Goal: Task Accomplishment & Management: Use online tool/utility

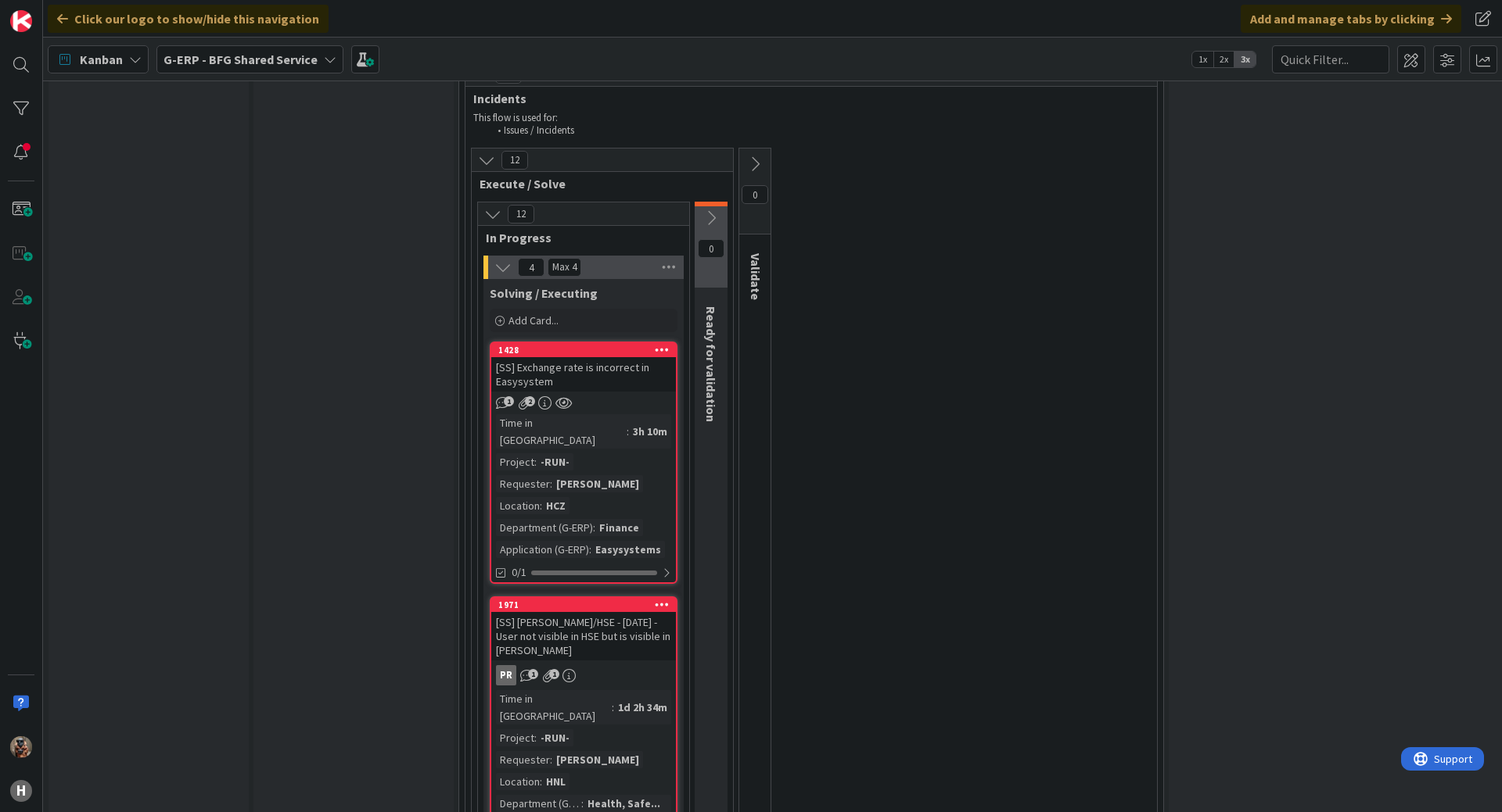
scroll to position [2033, 0]
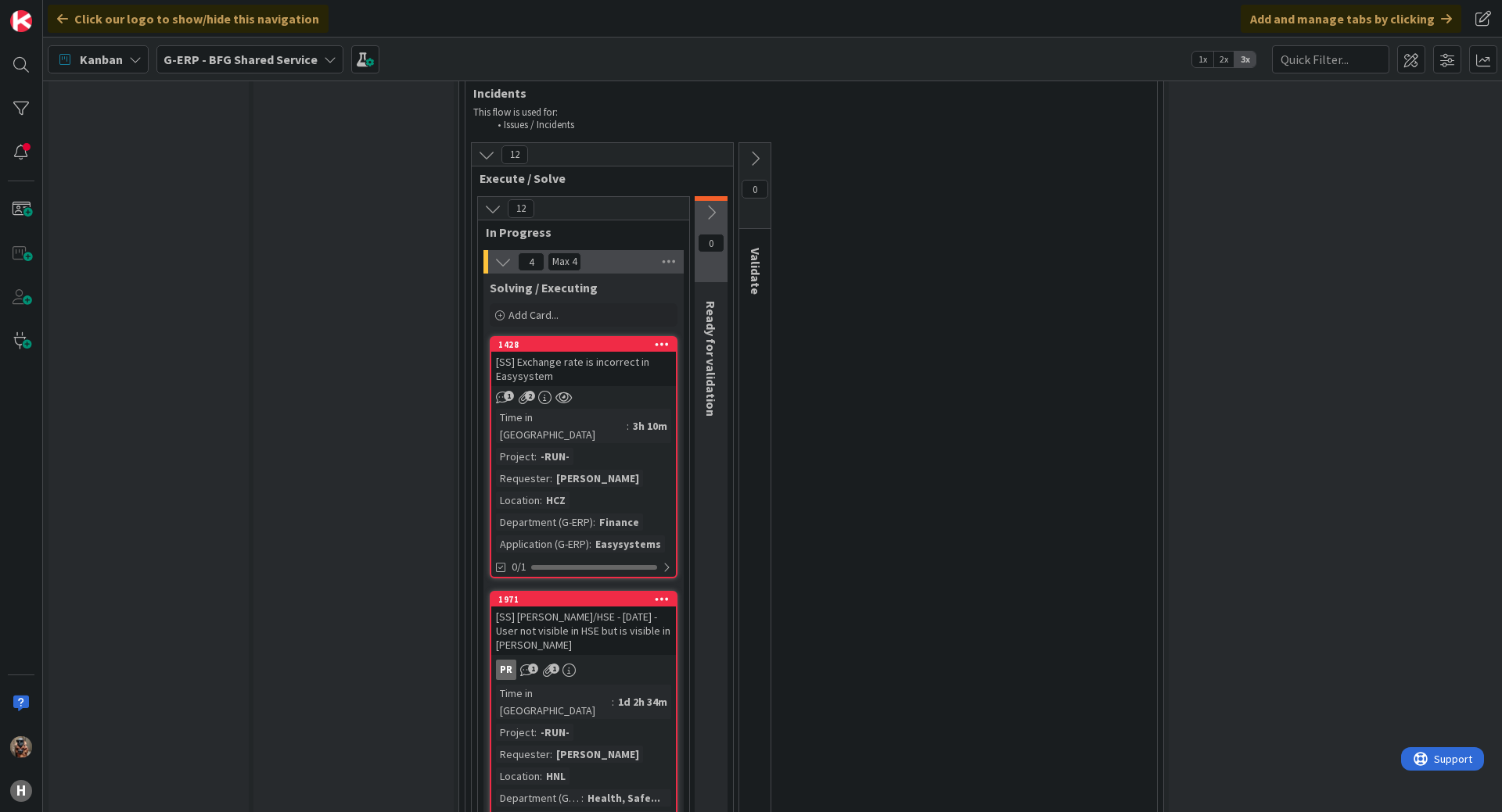
click at [637, 409] on div "Time in Column : 3h 10m Project : -RUN- Requester : [PERSON_NAME] Location : HC…" at bounding box center [583, 481] width 175 height 144
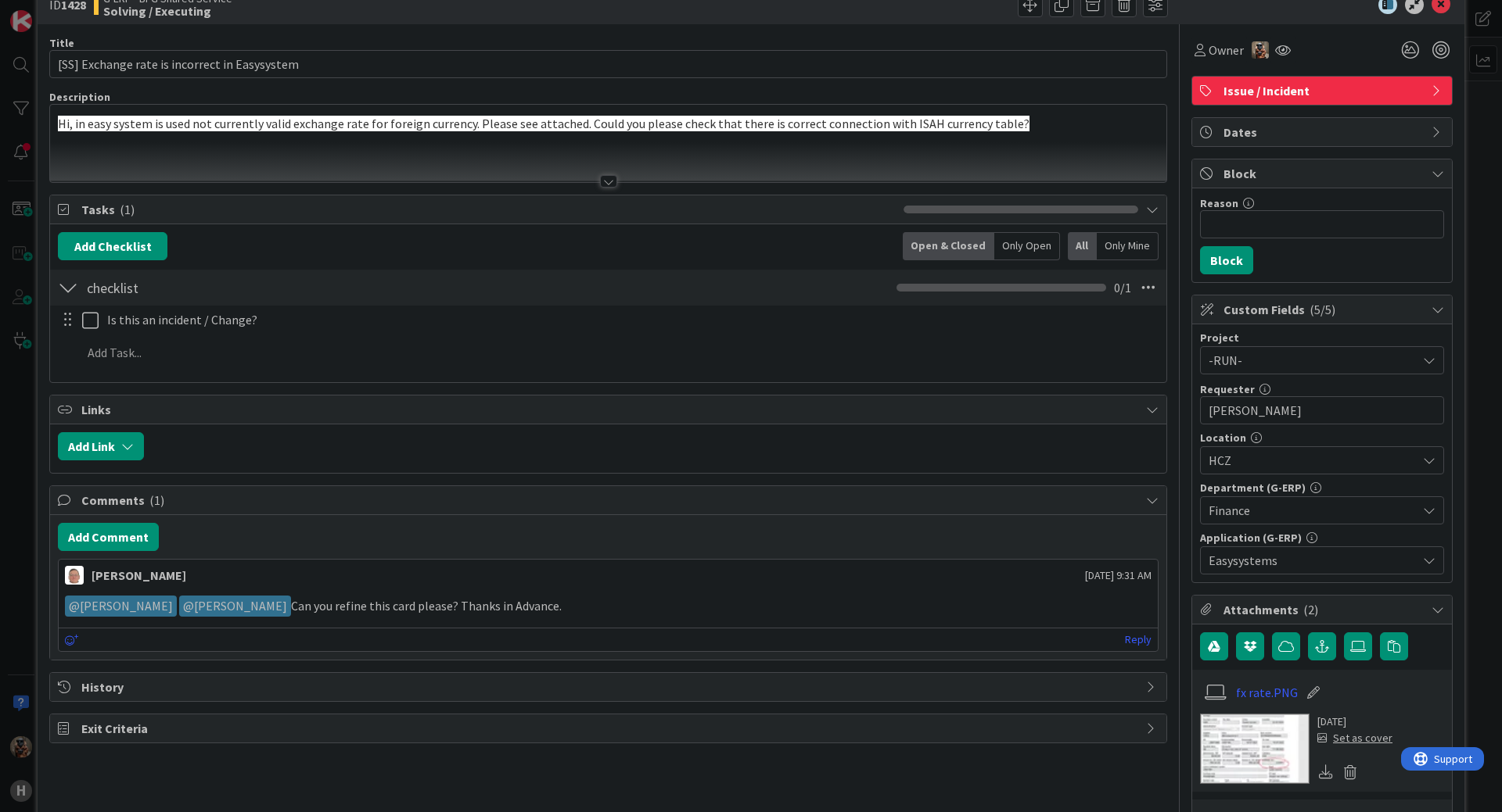
scroll to position [157, 0]
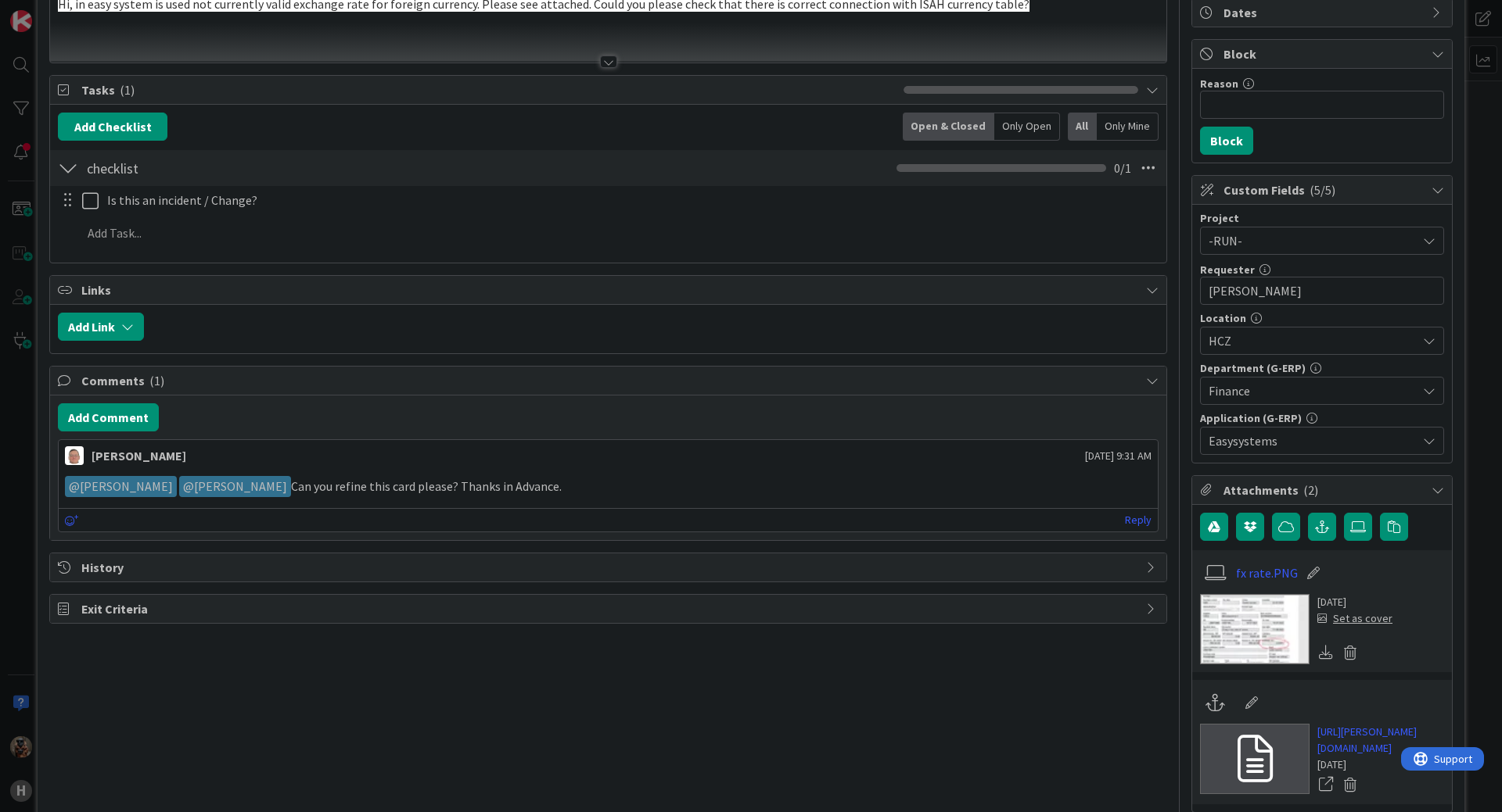
click at [1237, 636] on img at bounding box center [1254, 629] width 109 height 70
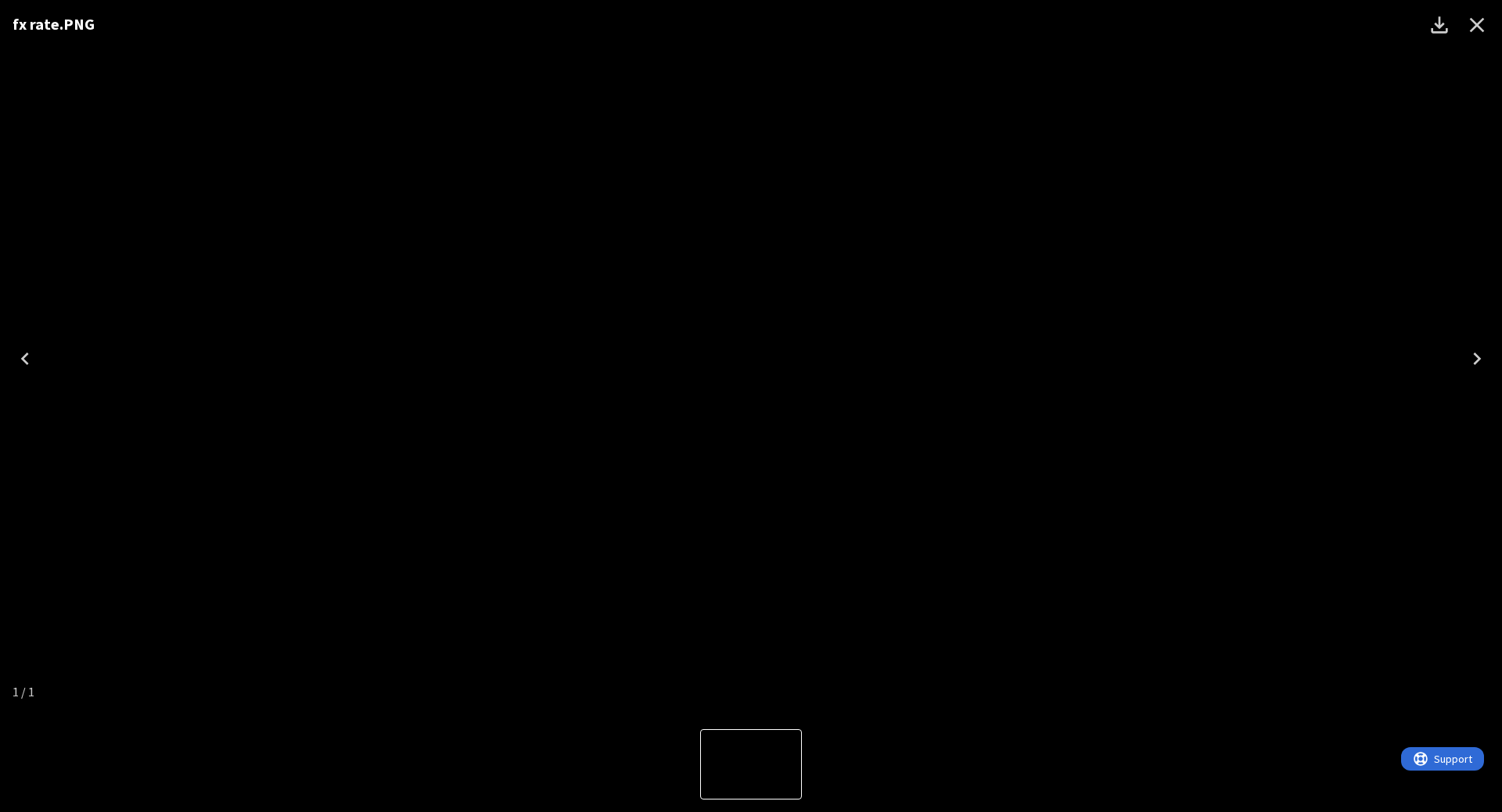
click at [1177, 614] on div "fx rate.PNG" at bounding box center [751, 359] width 1502 height 717
click at [1438, 22] on icon "Download" at bounding box center [1439, 25] width 25 height 25
click at [1184, 98] on div "fx rate.PNG" at bounding box center [751, 359] width 1502 height 717
click at [1483, 14] on icon "Close" at bounding box center [1477, 25] width 25 height 25
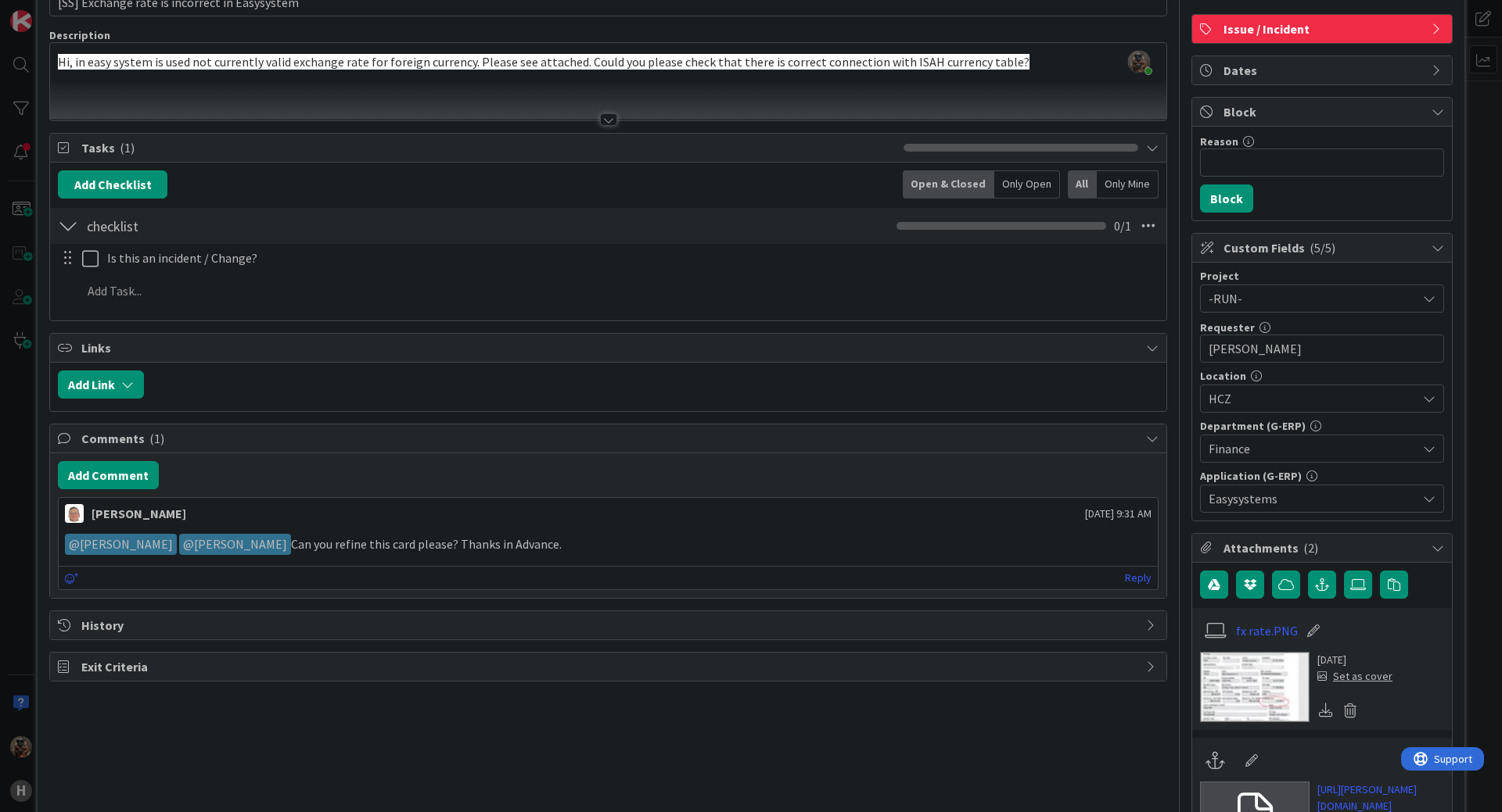
scroll to position [0, 0]
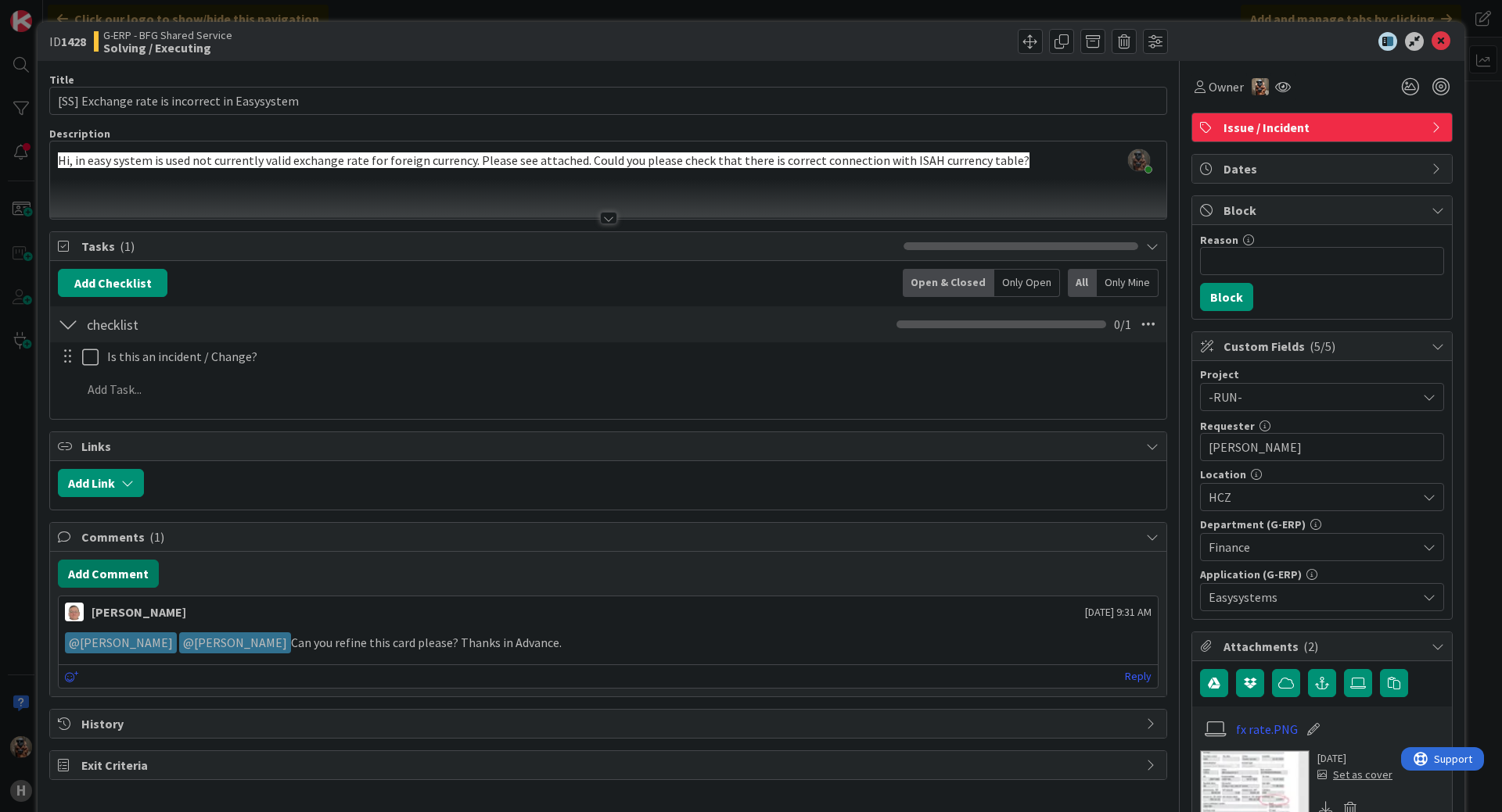
click at [92, 565] on button "Add Comment" at bounding box center [108, 573] width 101 height 28
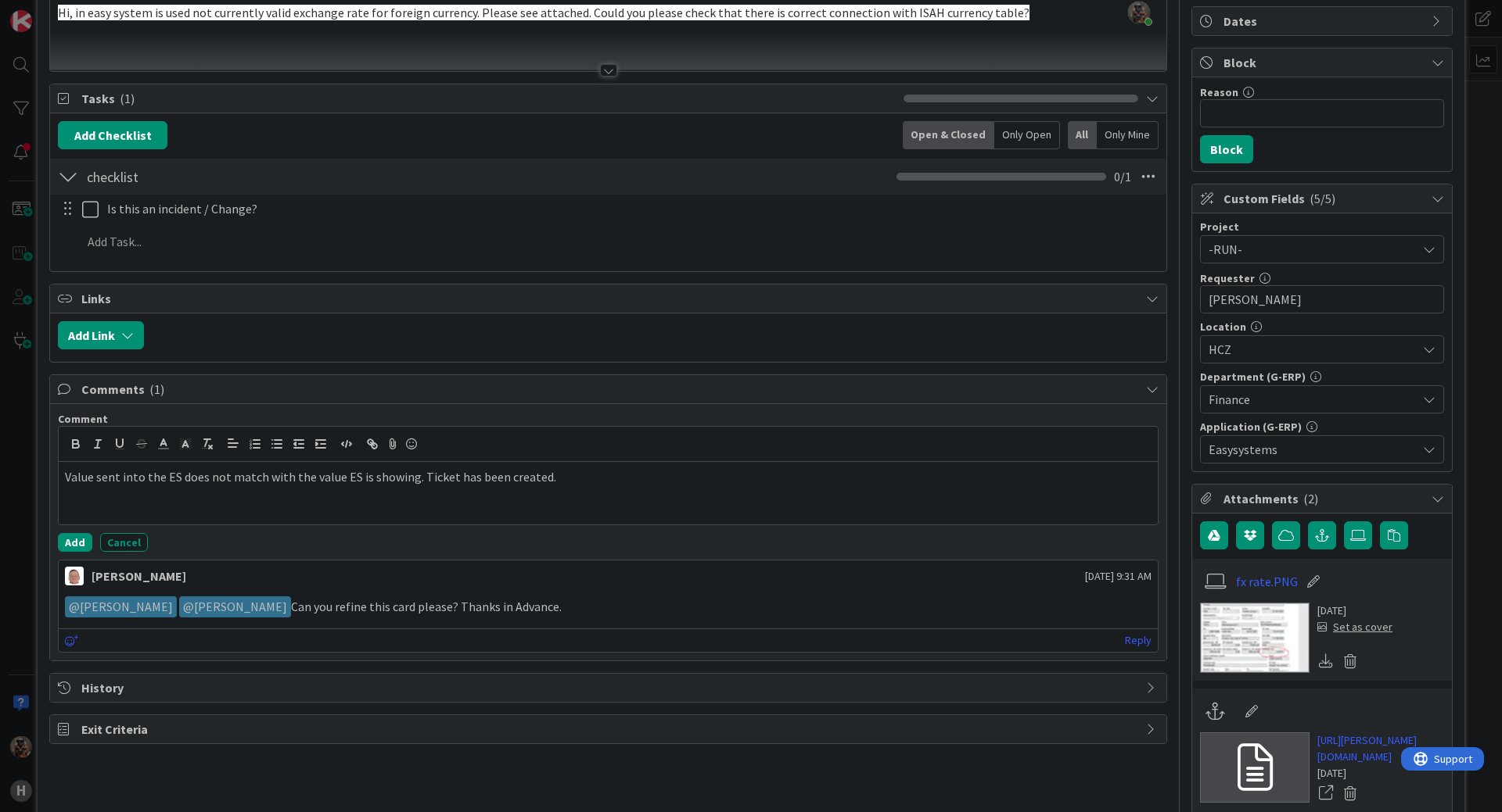
scroll to position [157, 0]
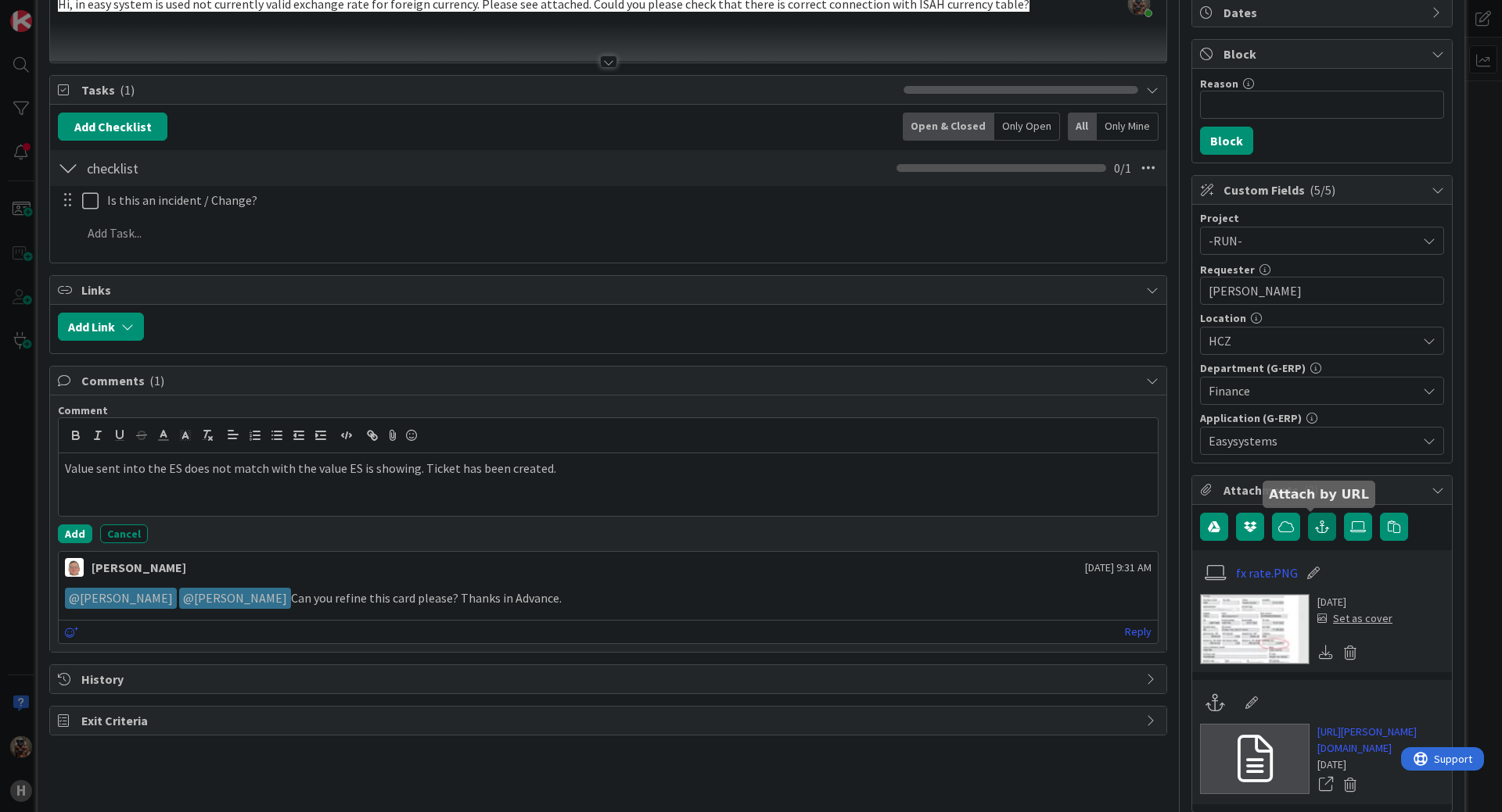
click at [1315, 523] on icon "button" at bounding box center [1322, 527] width 14 height 13
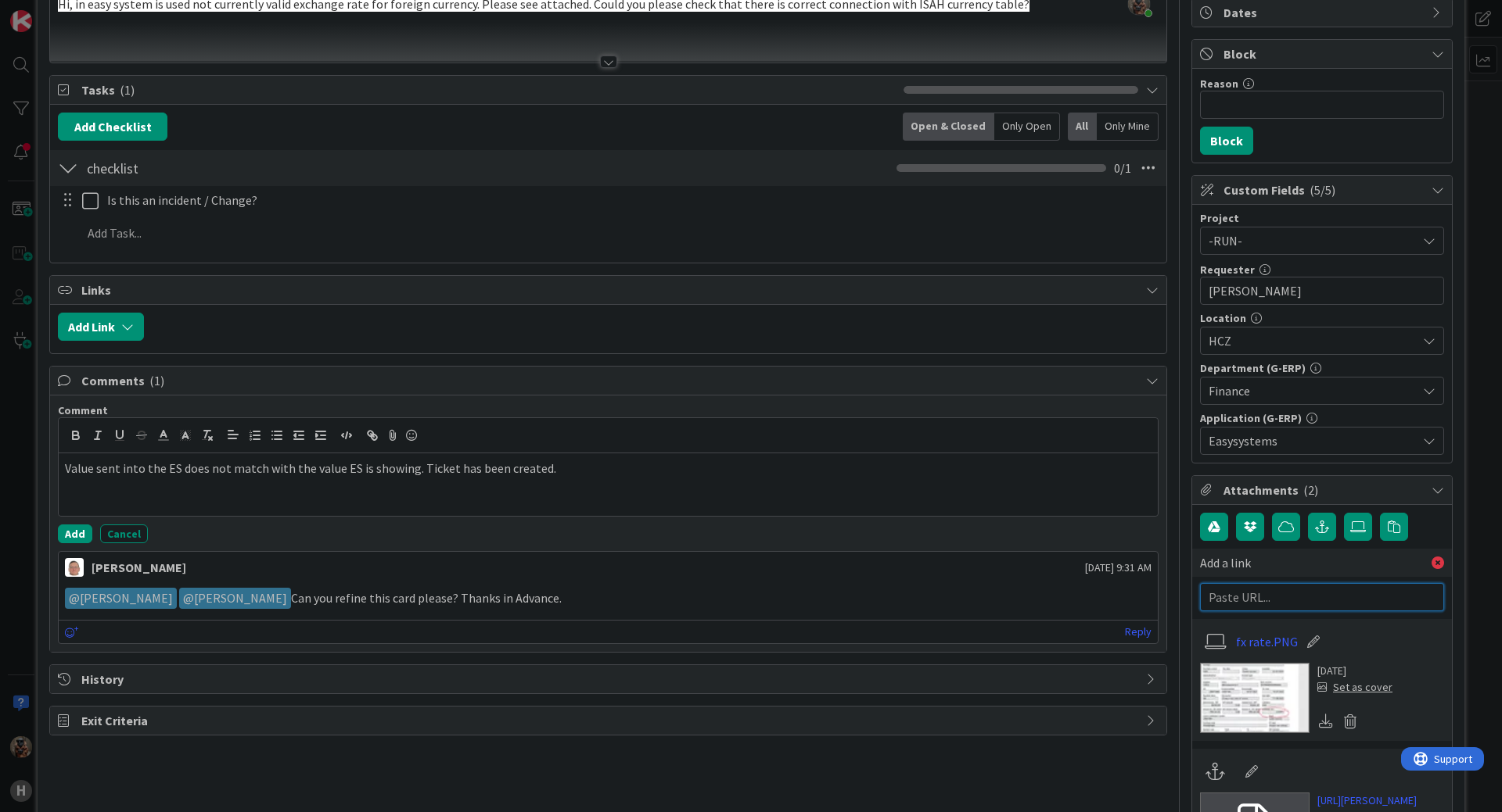
click at [1299, 595] on input "text" at bounding box center [1322, 597] width 244 height 28
paste input "[URL][DOMAIN_NAME]"
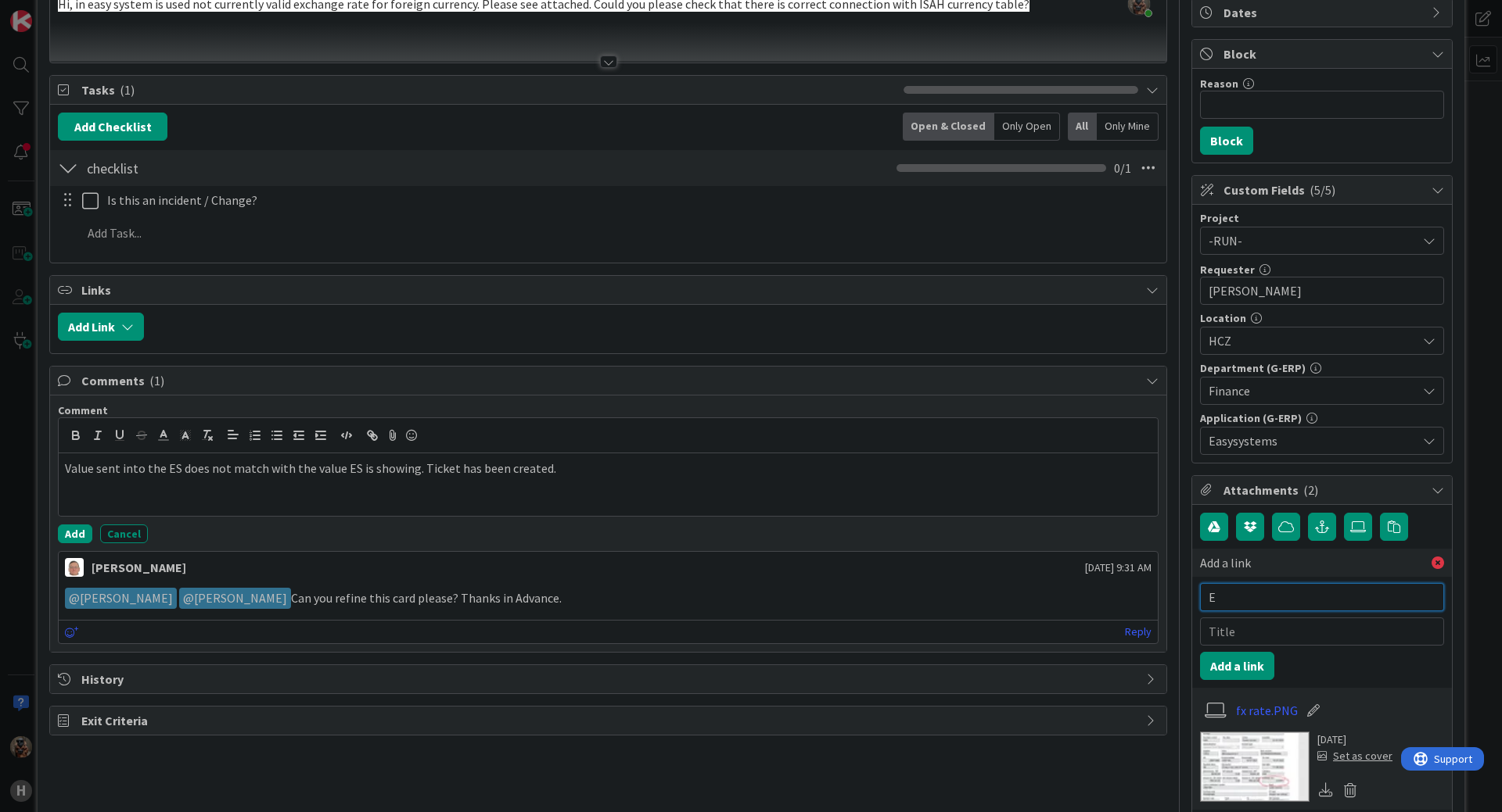
scroll to position [0, 0]
type input "ES Ticket"
paste input "[URL][DOMAIN_NAME]"
type input "[URL][DOMAIN_NAME]"
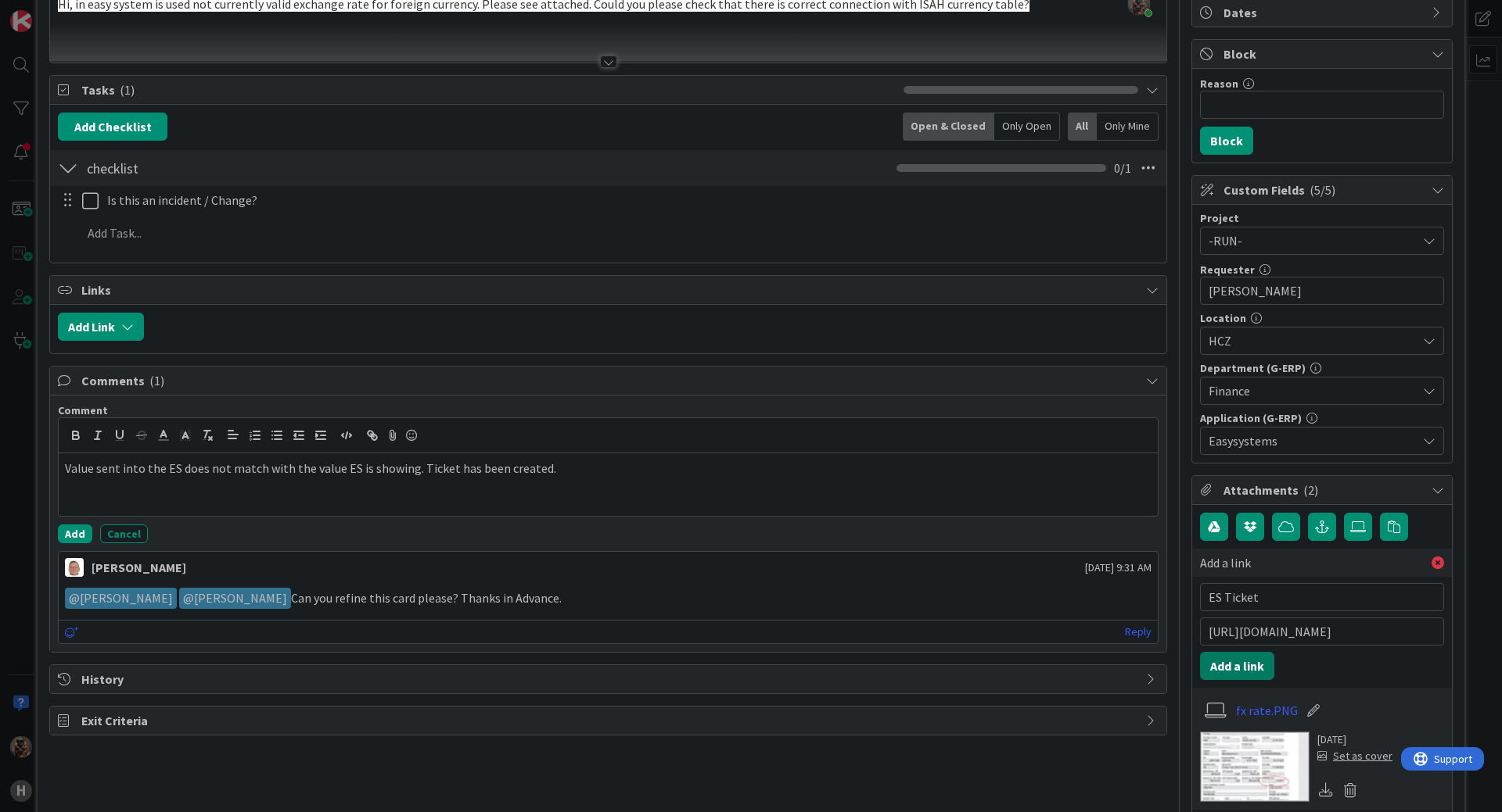
click at [1241, 660] on button "Add a link" at bounding box center [1237, 666] width 74 height 28
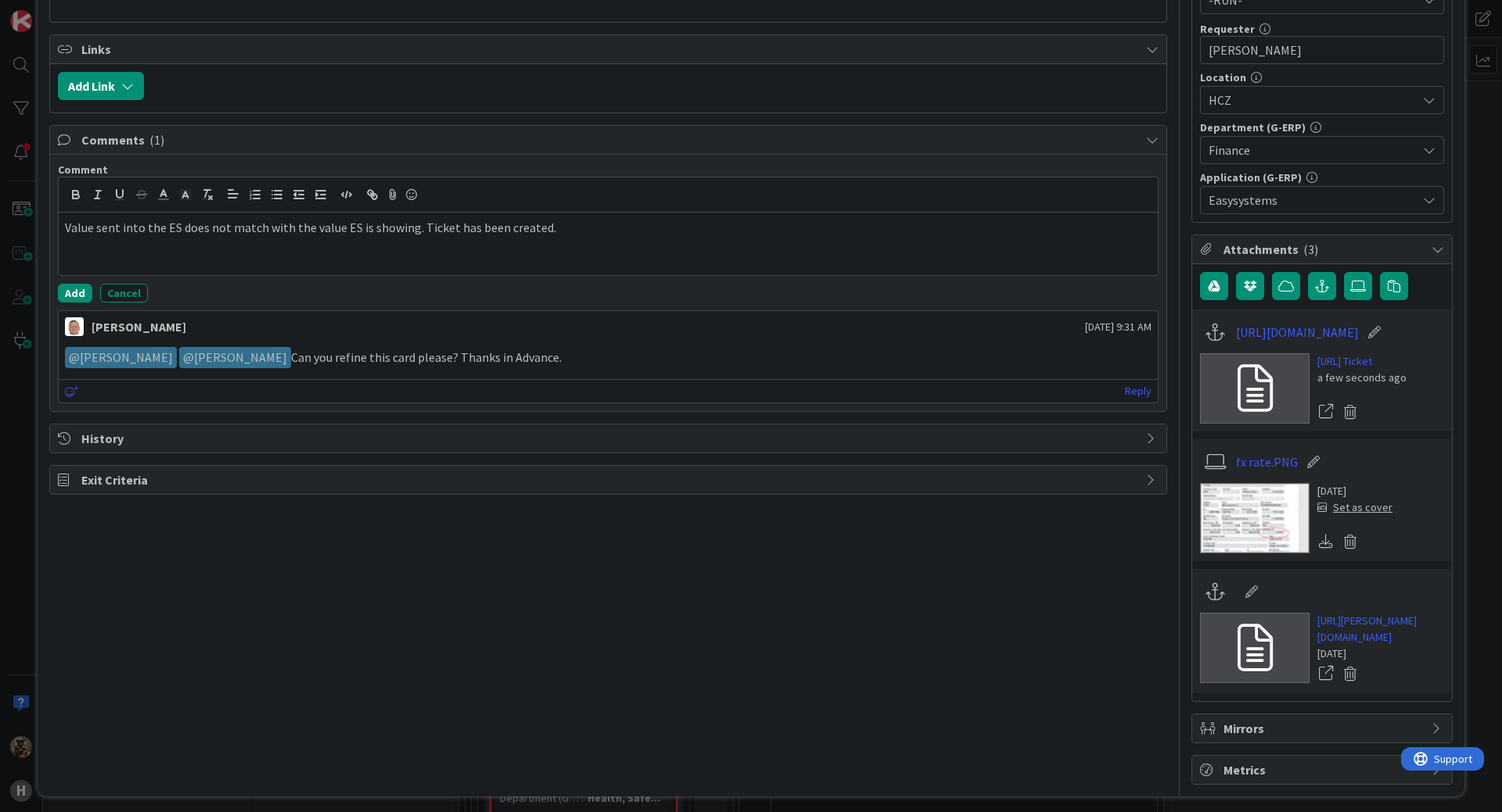
scroll to position [461, 0]
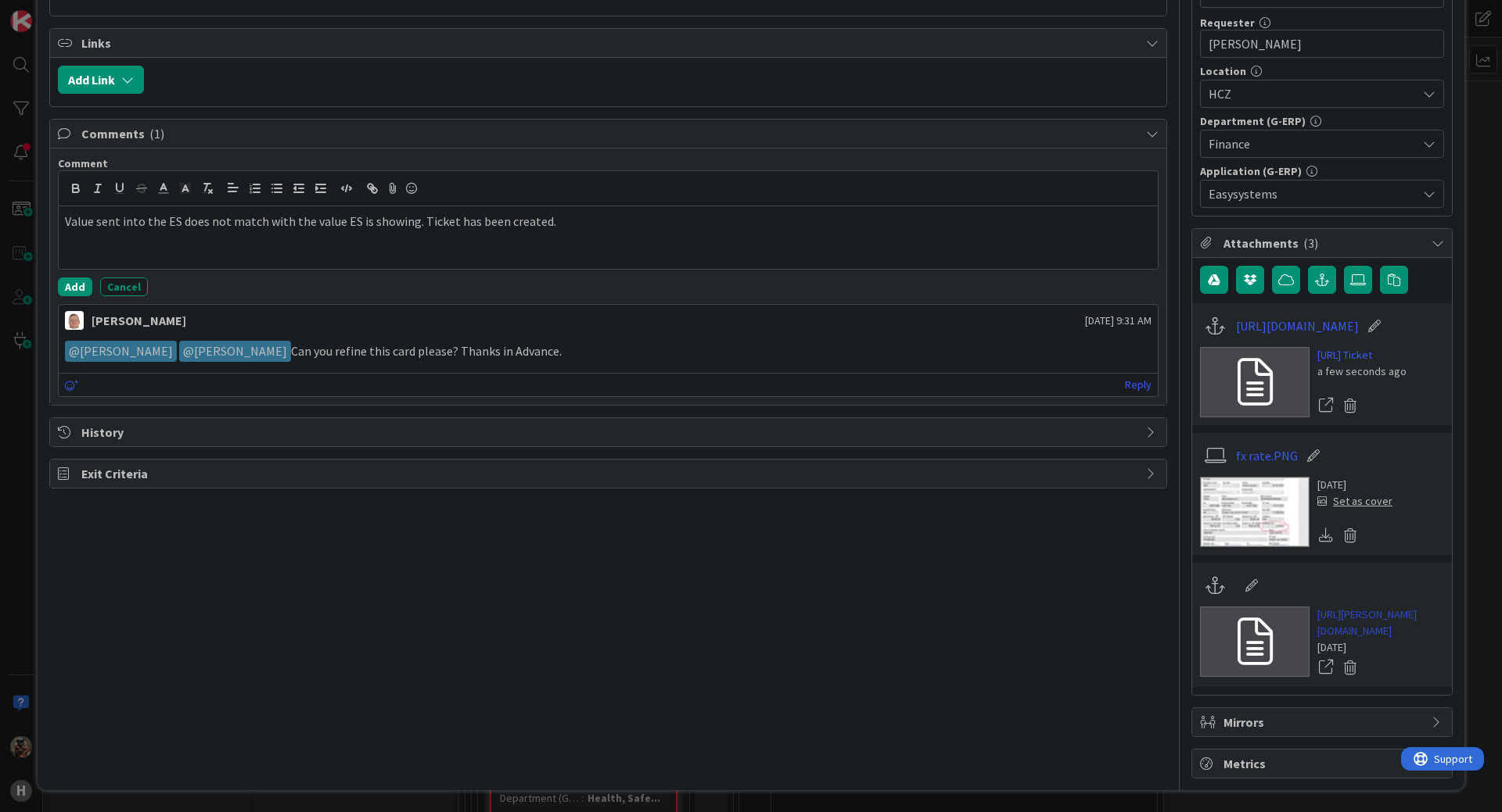
click at [1317, 611] on link "[URL][PERSON_NAME][DOMAIN_NAME]" at bounding box center [1380, 623] width 127 height 32
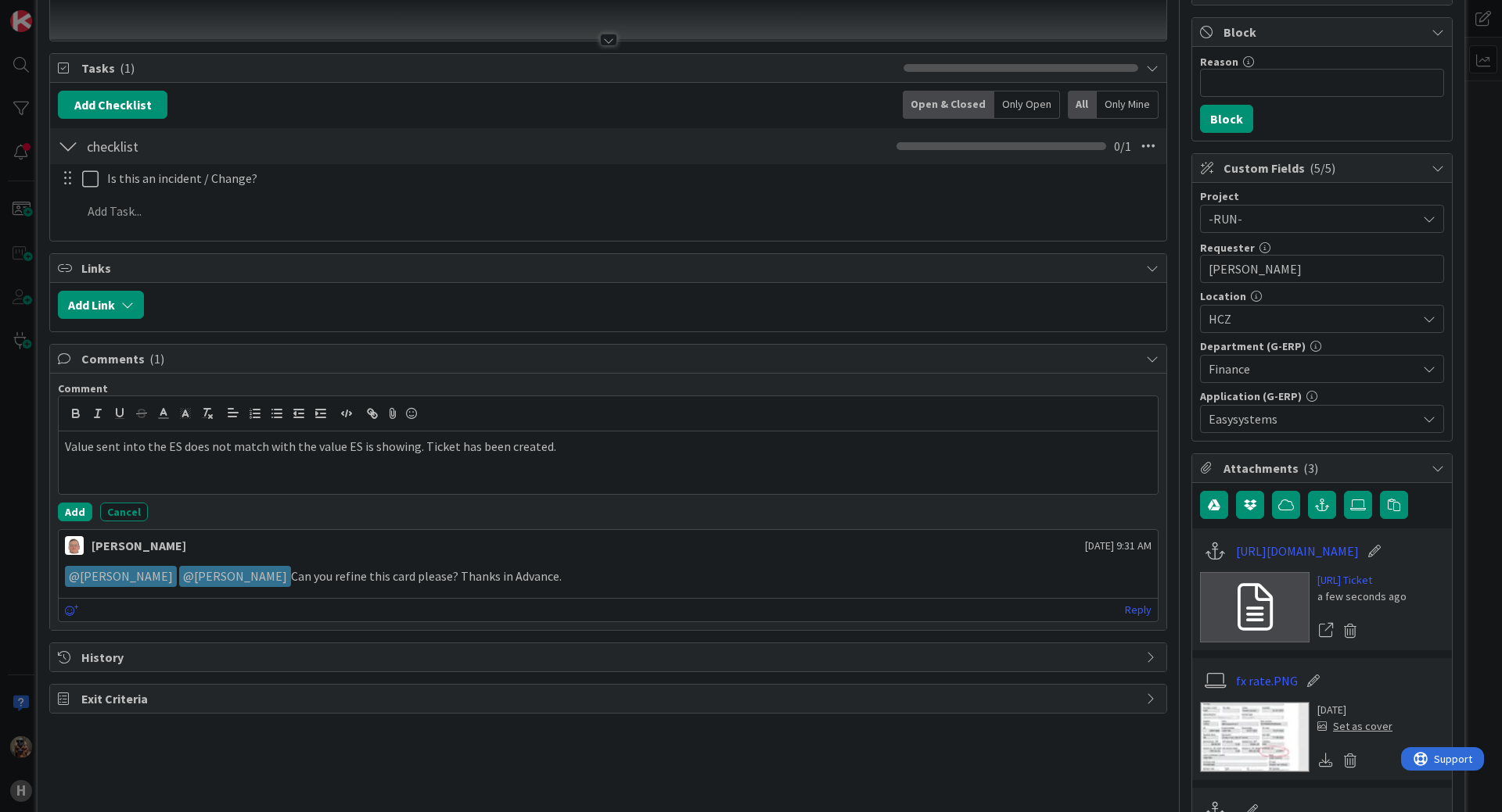
scroll to position [69, 0]
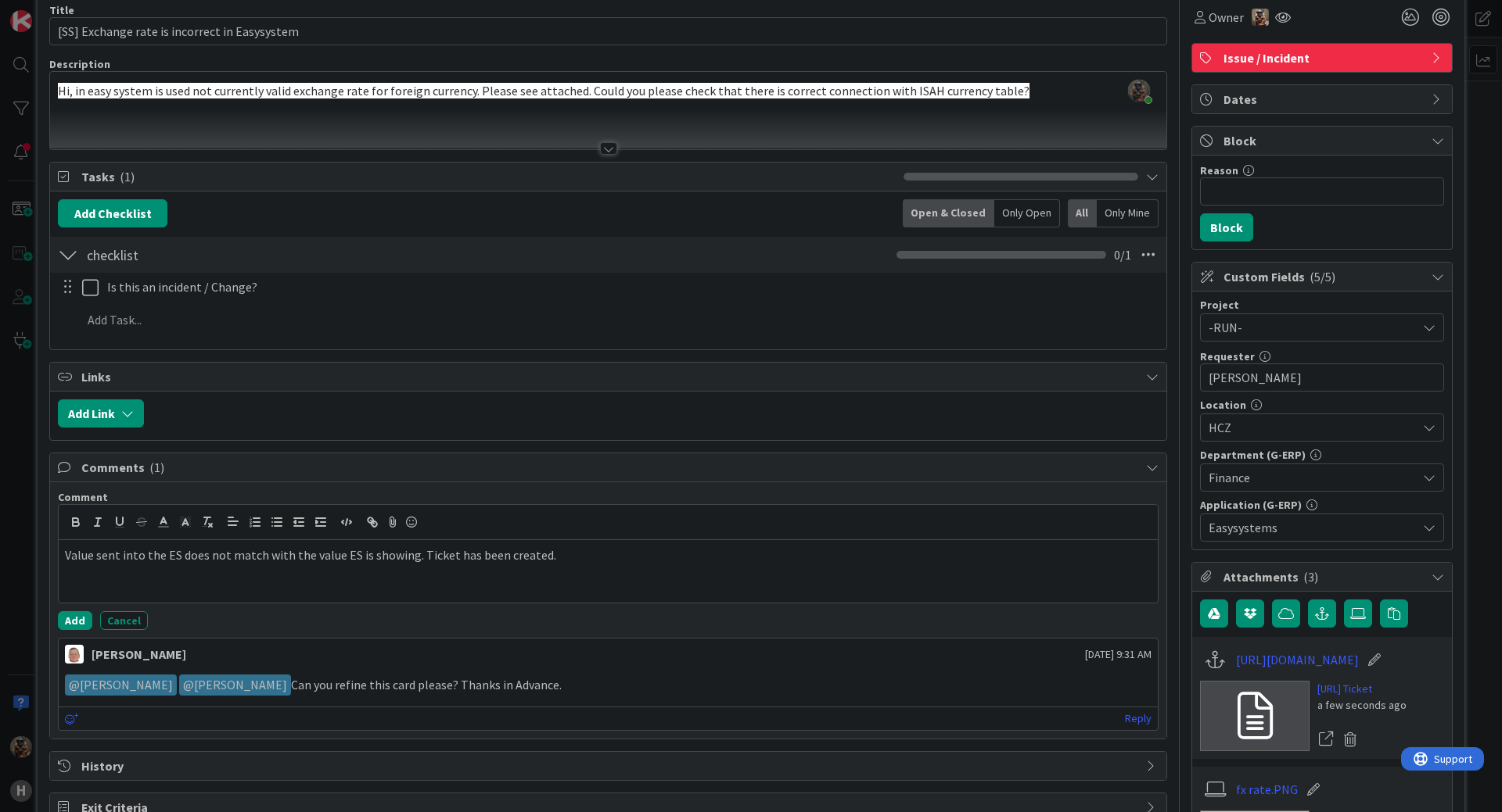
click at [23, 462] on div "ID 1428 G-ERP - BFG Shared Service Solving / Executing Title 45 / 128 [SS] Exch…" at bounding box center [751, 406] width 1502 height 812
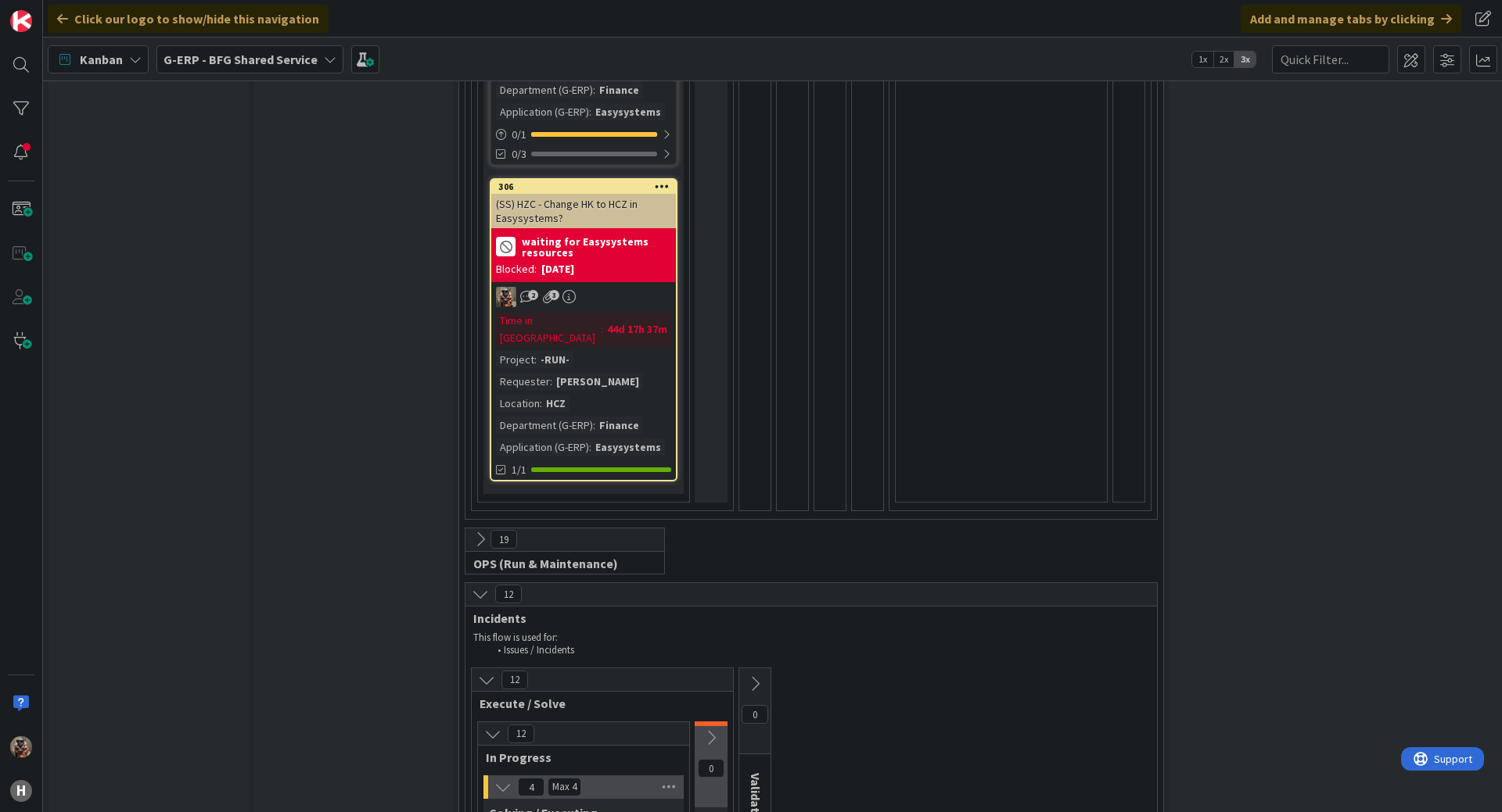
scroll to position [1485, 0]
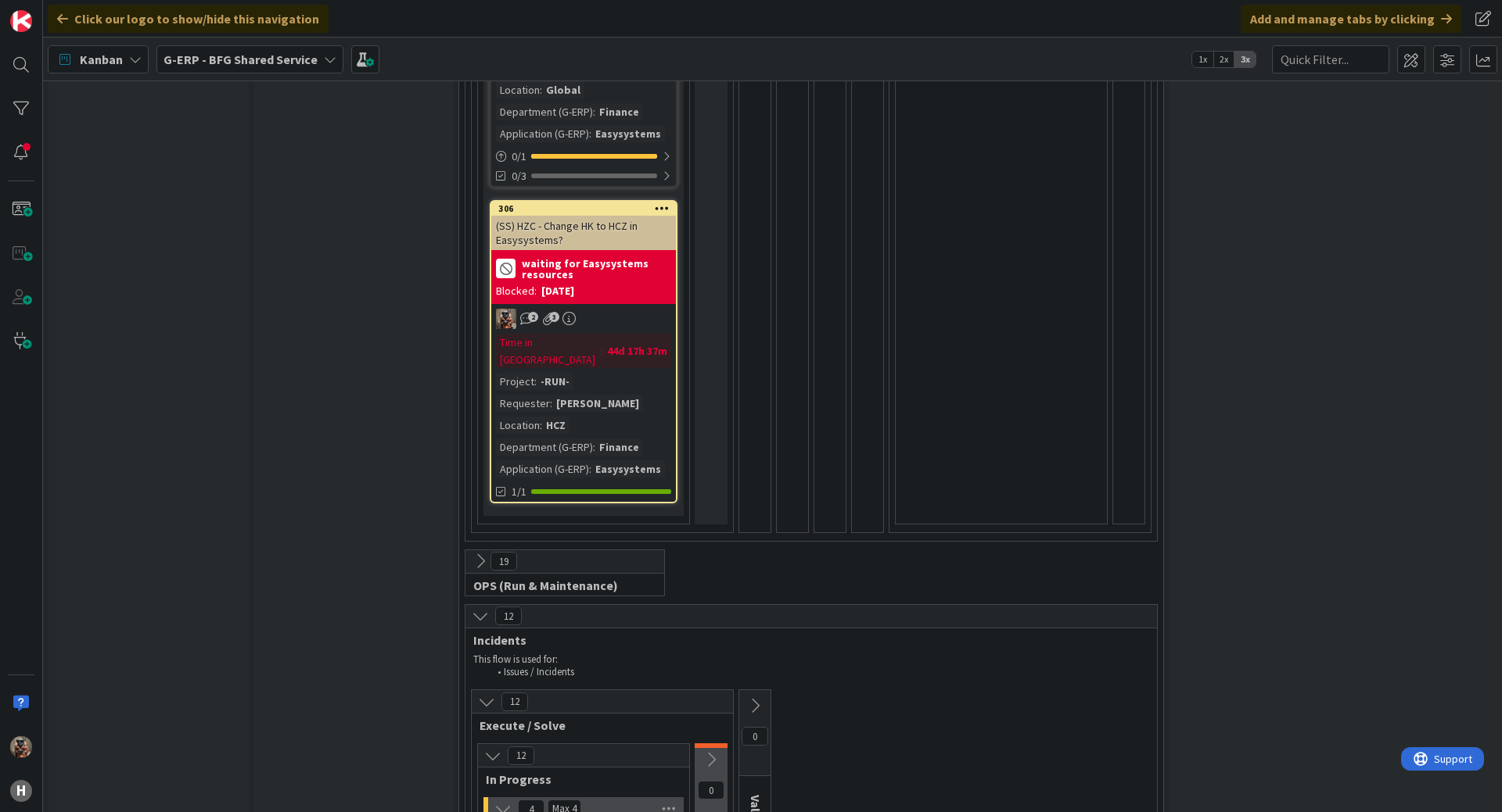
click at [492, 694] on icon at bounding box center [486, 702] width 17 height 17
click at [491, 698] on icon at bounding box center [487, 706] width 17 height 17
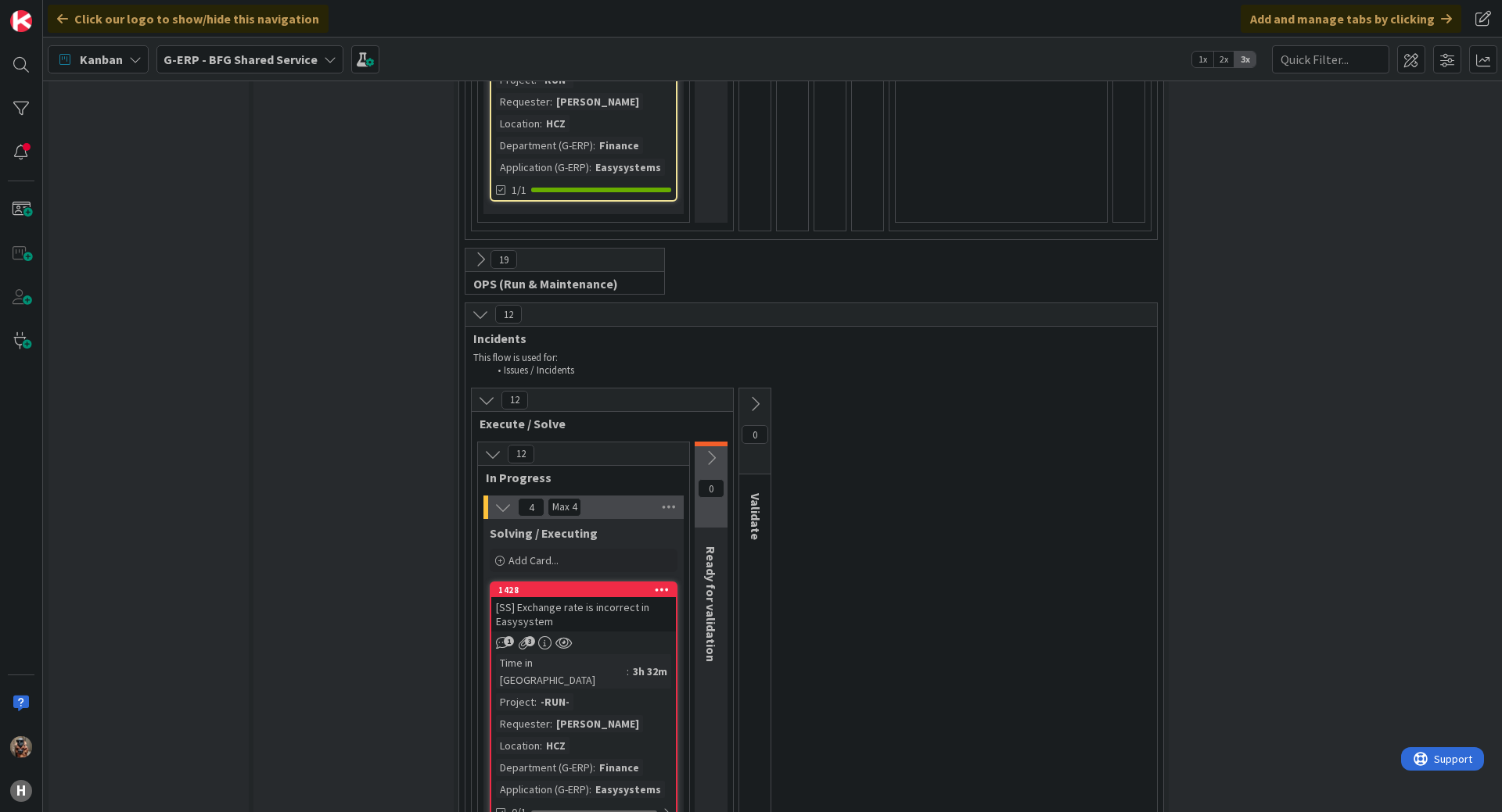
scroll to position [1798, 0]
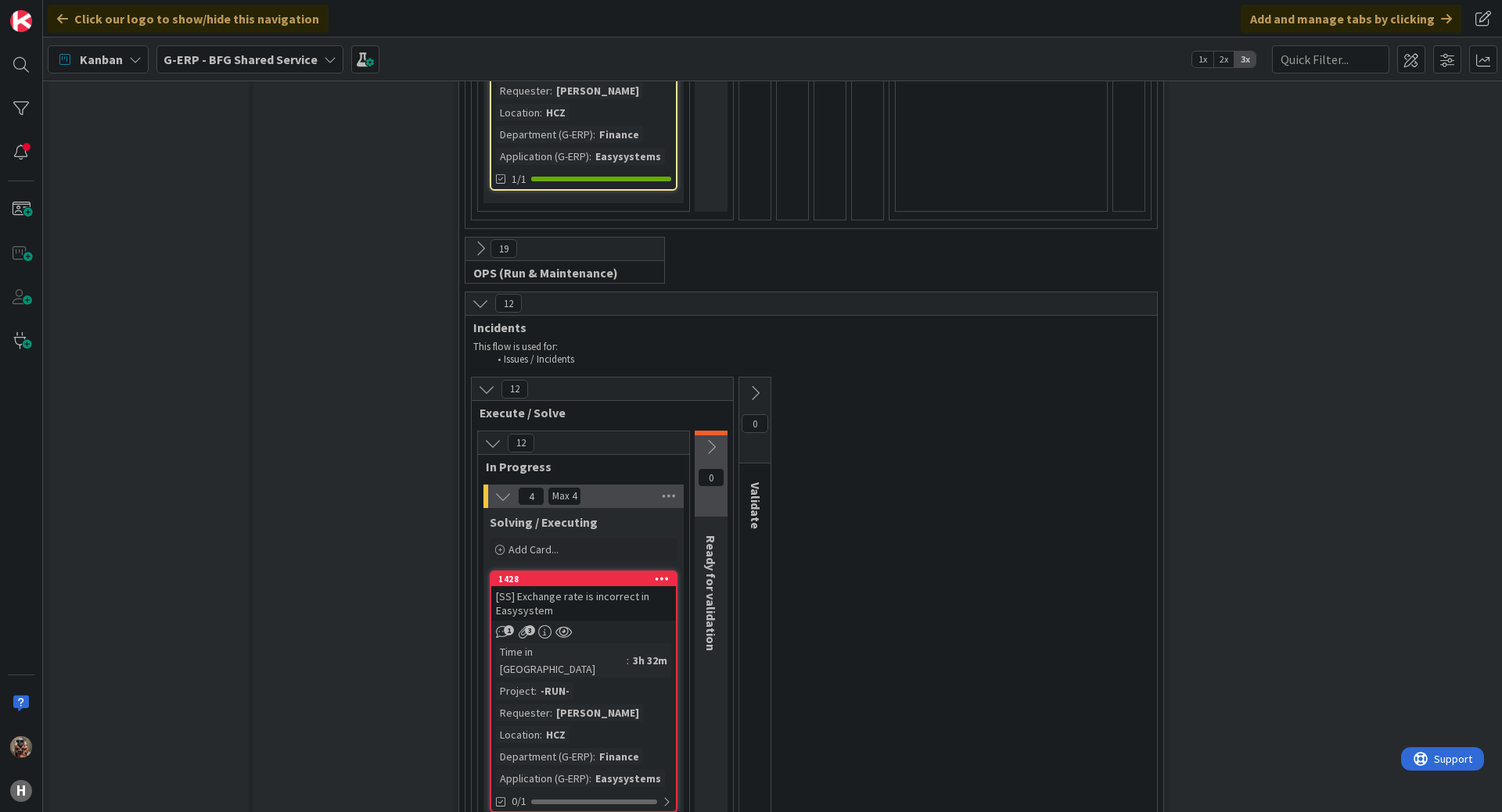
click at [629, 587] on div "[SS] Exchange rate is incorrect in Easysystem" at bounding box center [583, 604] width 185 height 34
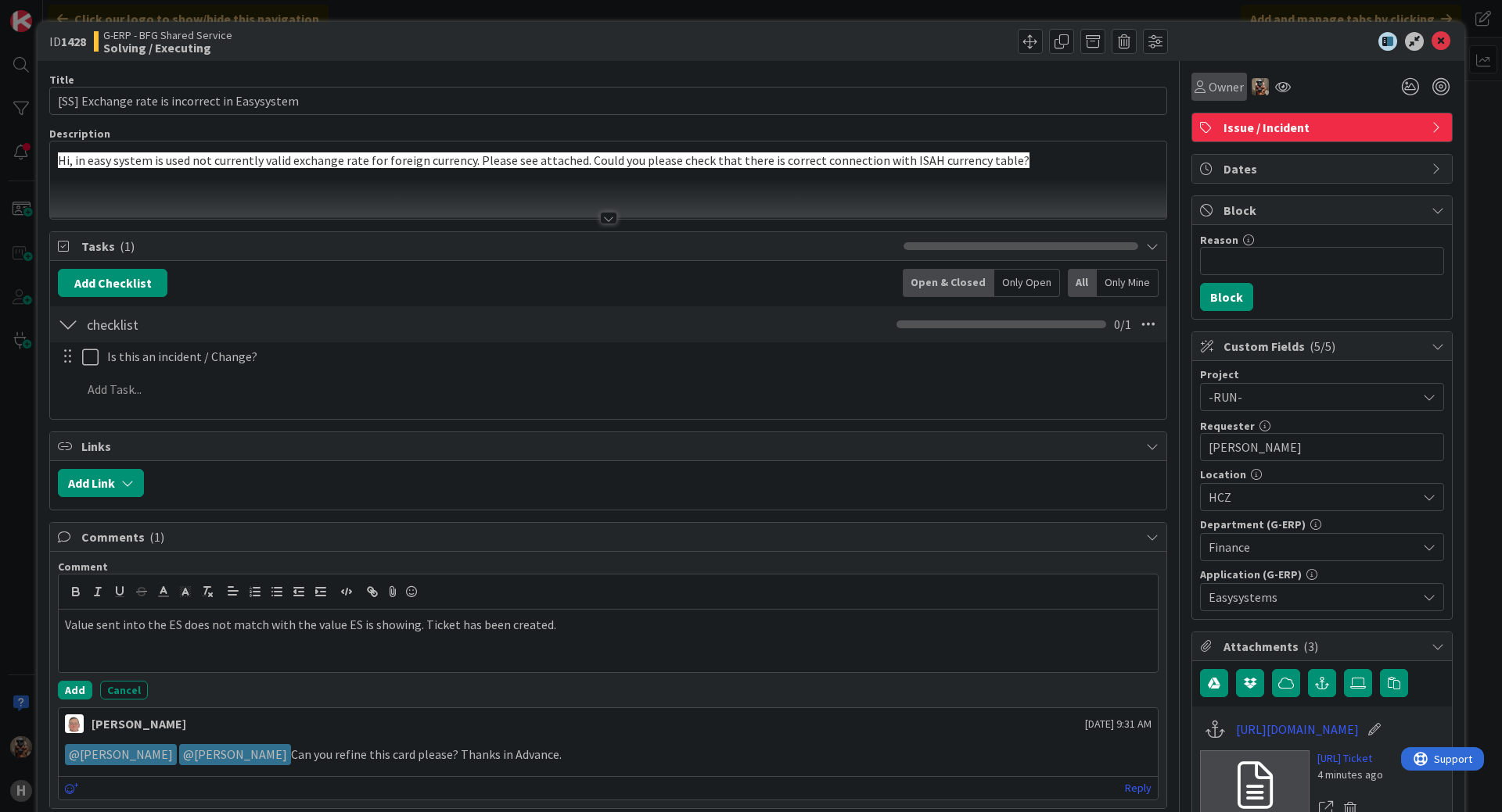
click at [1208, 89] on span "Owner" at bounding box center [1225, 87] width 35 height 19
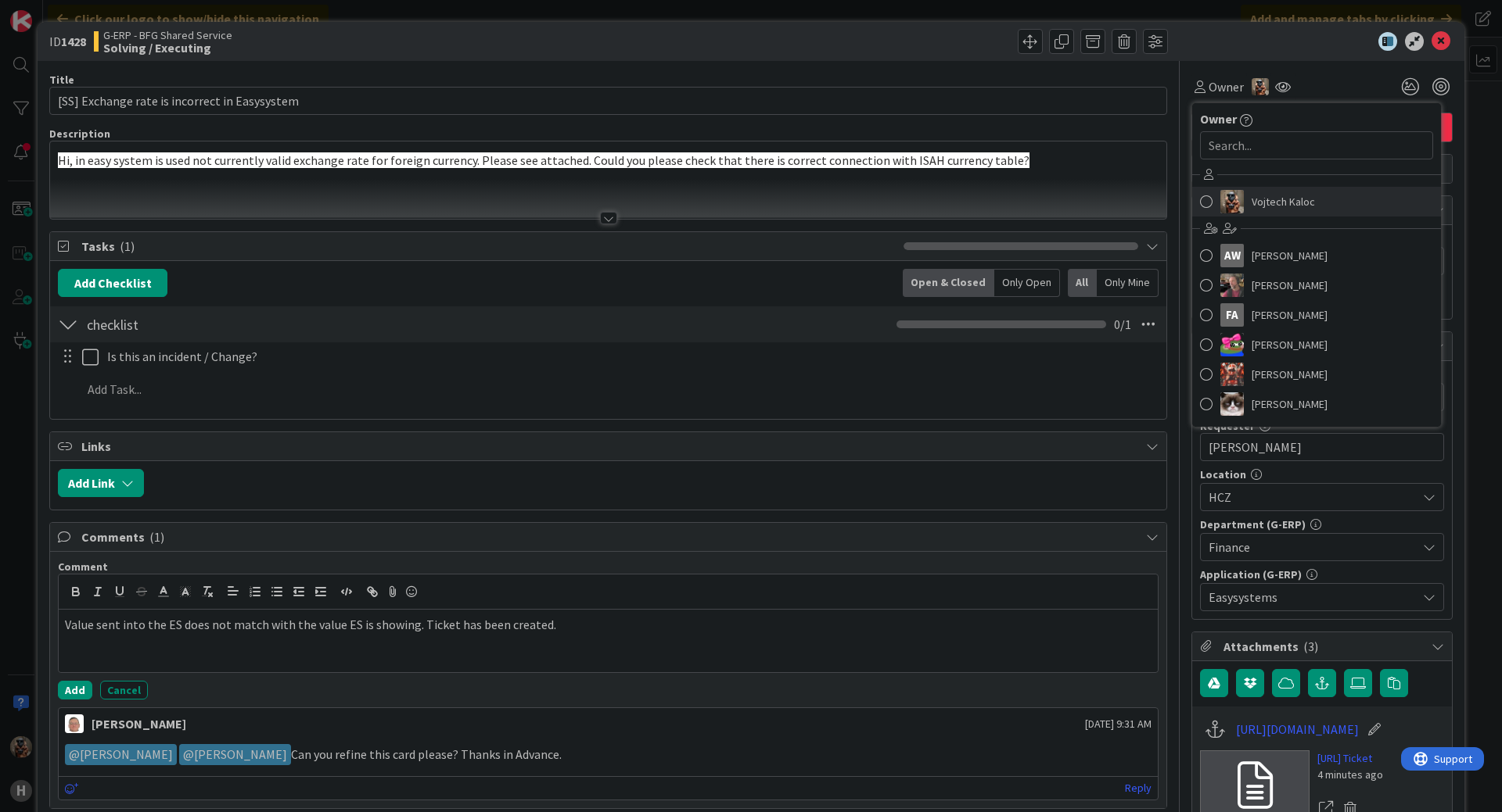
click at [1220, 204] on img at bounding box center [1232, 202] width 23 height 23
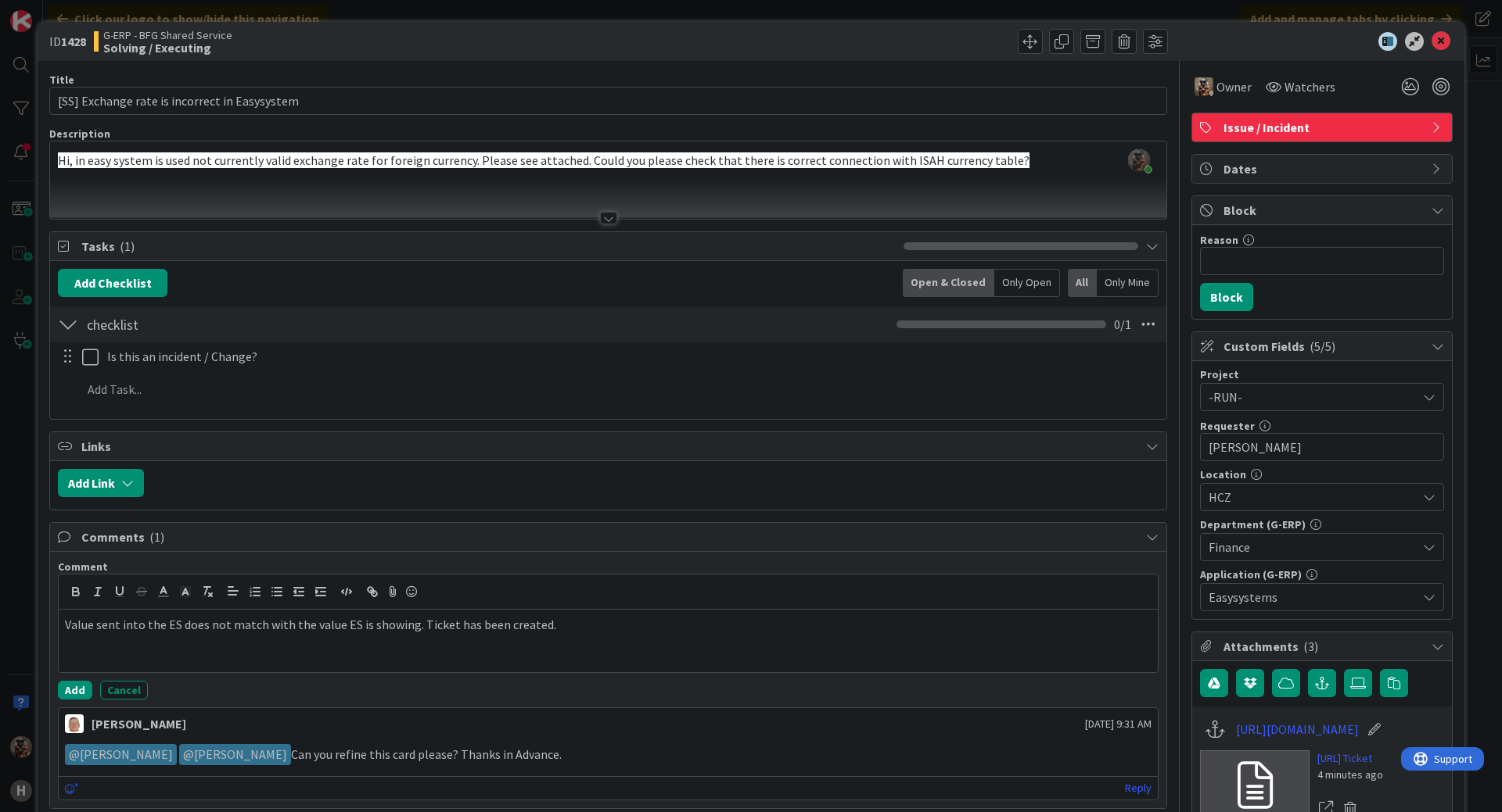
click at [1432, 40] on icon at bounding box center [1441, 41] width 19 height 19
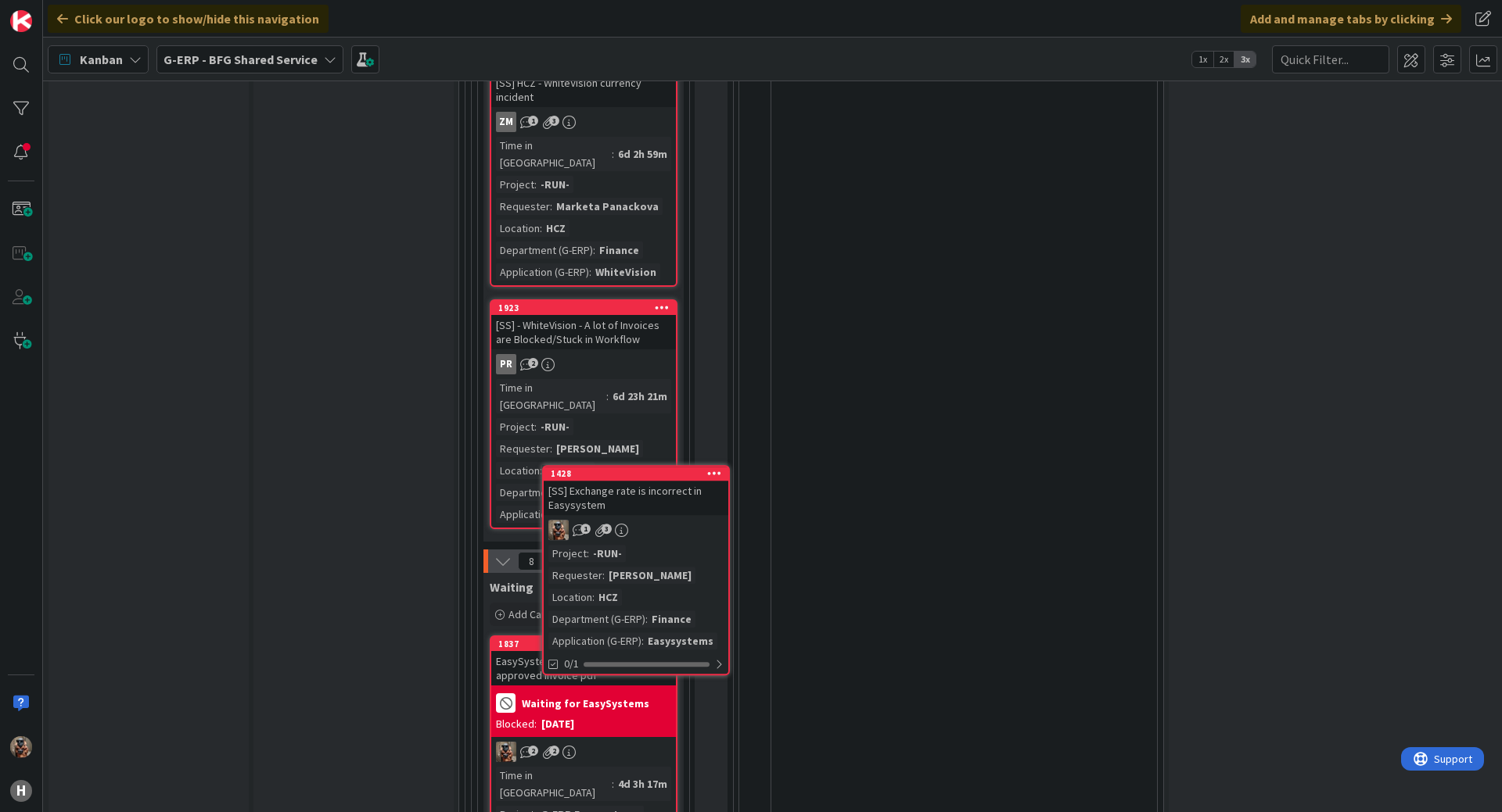
scroll to position [2584, 0]
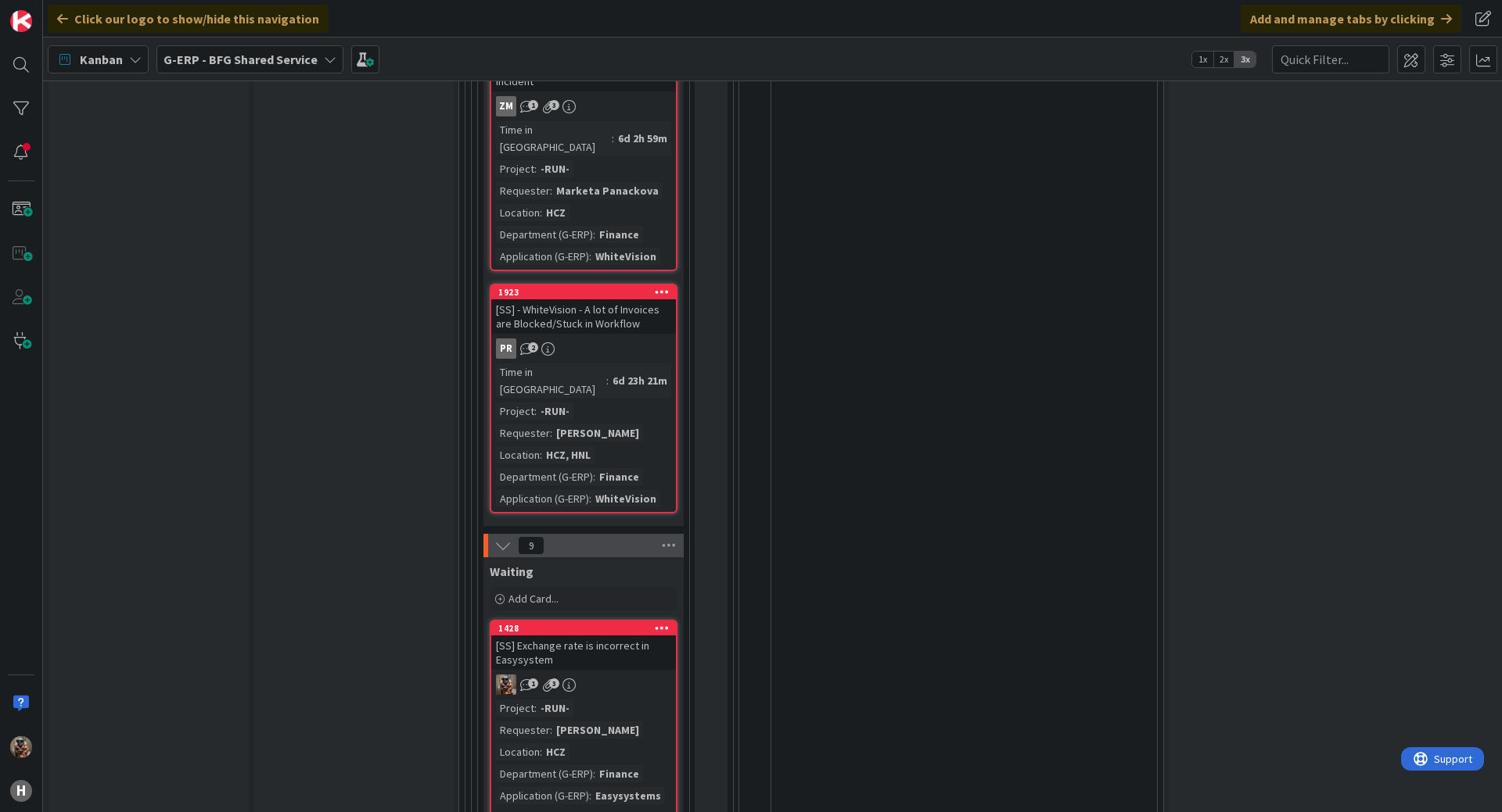
click at [619, 620] on link "1428 [SS] Exchange rate is incorrect in Easysystem 1 3 Project : -RUN- Requeste…" at bounding box center [583, 725] width 188 height 210
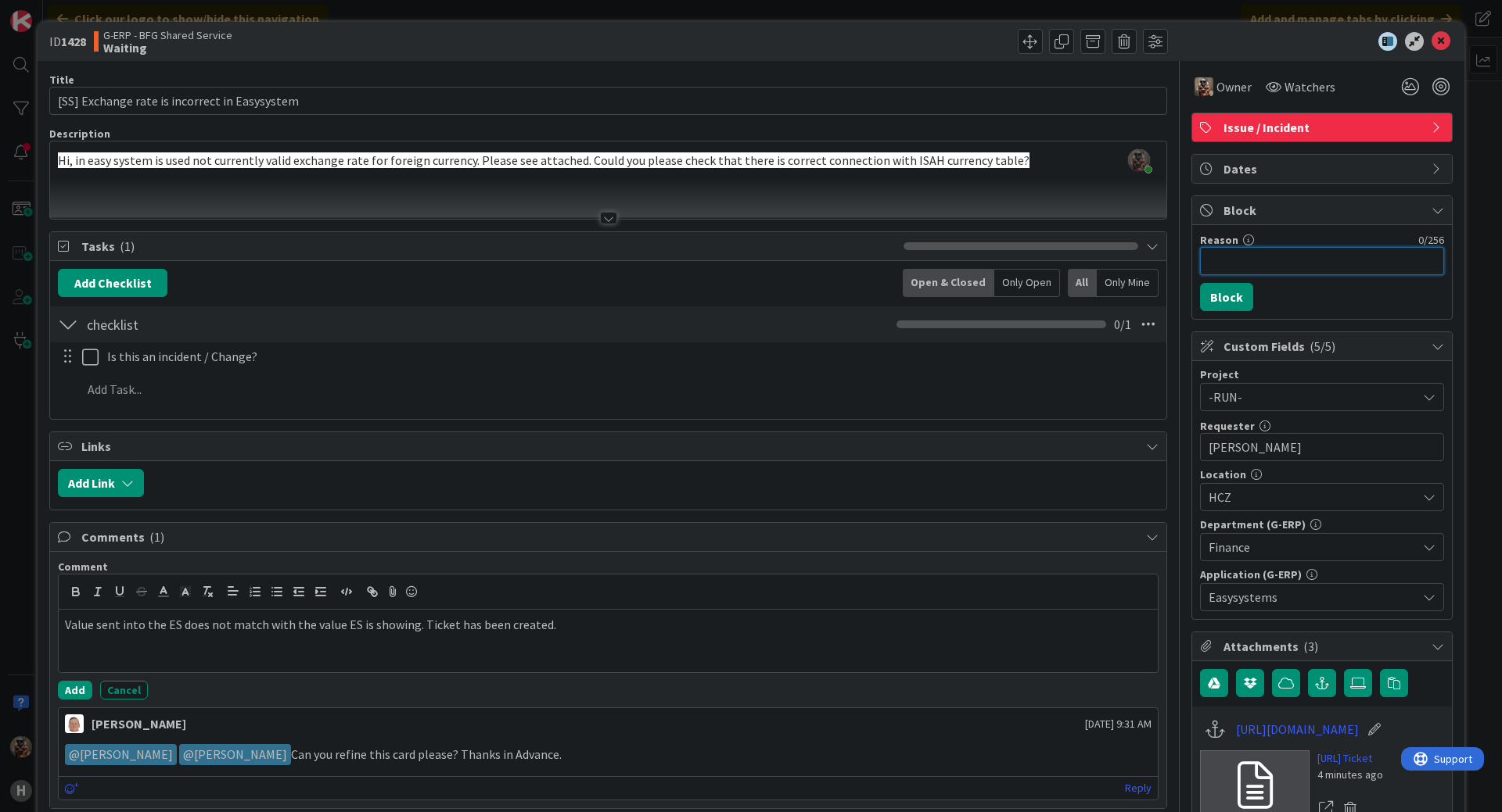
click at [1248, 257] on input "Reason" at bounding box center [1322, 260] width 244 height 28
type input "w"
type input "Waiting for EasySystems"
click at [1223, 291] on button "Block" at bounding box center [1226, 297] width 53 height 28
